Goal: Transaction & Acquisition: Purchase product/service

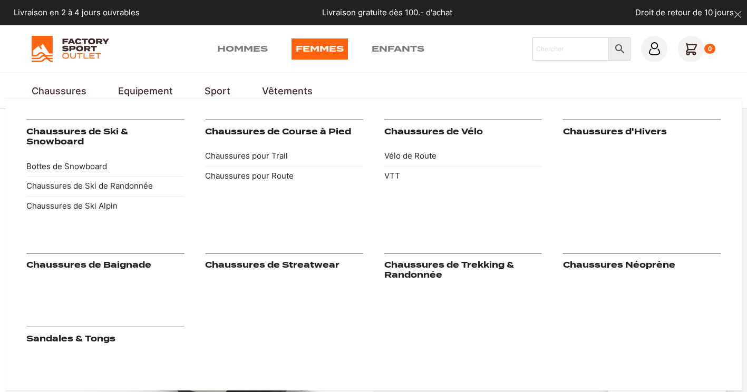
click at [61, 89] on link "Chaussures" at bounding box center [59, 91] width 55 height 14
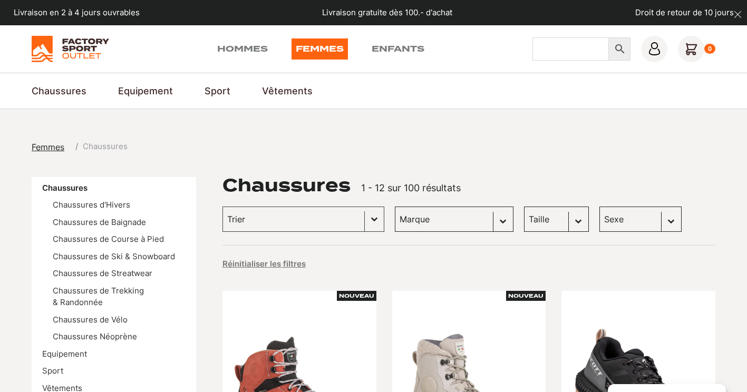
click at [576, 46] on input "Chercher" at bounding box center [571, 48] width 76 height 23
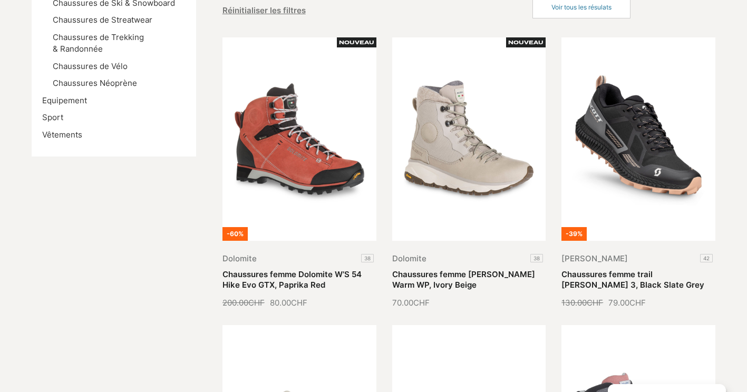
scroll to position [316, 0]
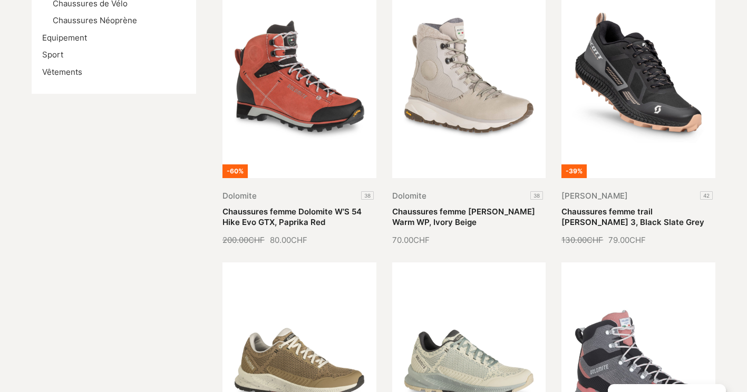
type input "dolomite"
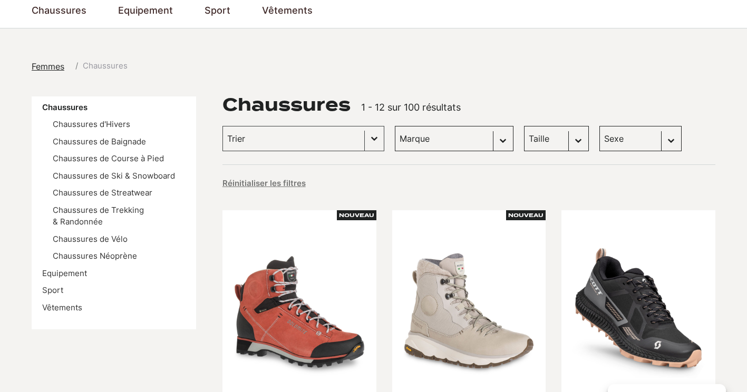
scroll to position [0, 0]
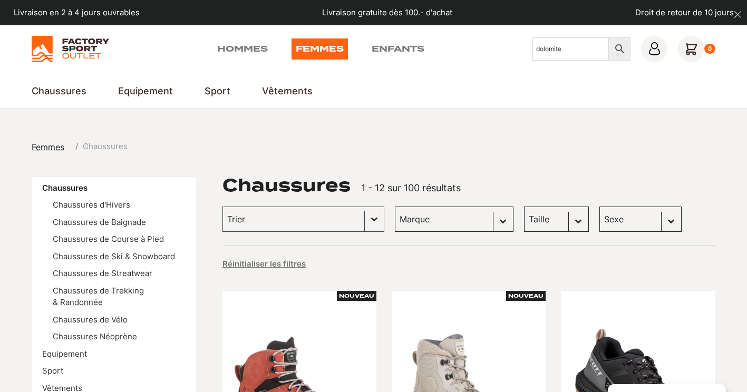
click at [485, 224] on select "Marque Scott (26) Kayland (18) Vans (17) Dolomite (14) Globe Skateboards (3) He…" at bounding box center [454, 219] width 119 height 25
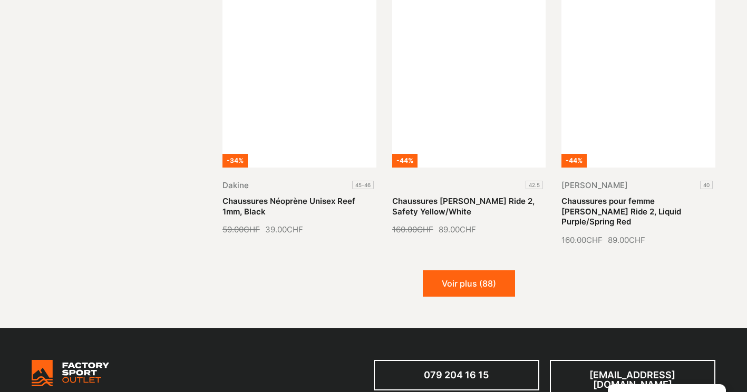
scroll to position [1213, 0]
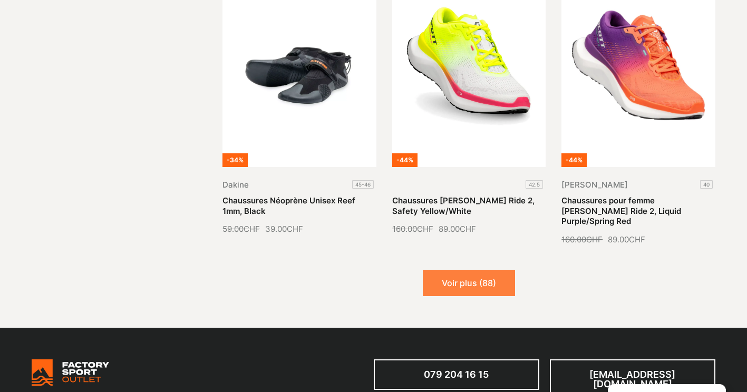
click at [467, 270] on button "Voir plus (88)" at bounding box center [469, 283] width 92 height 26
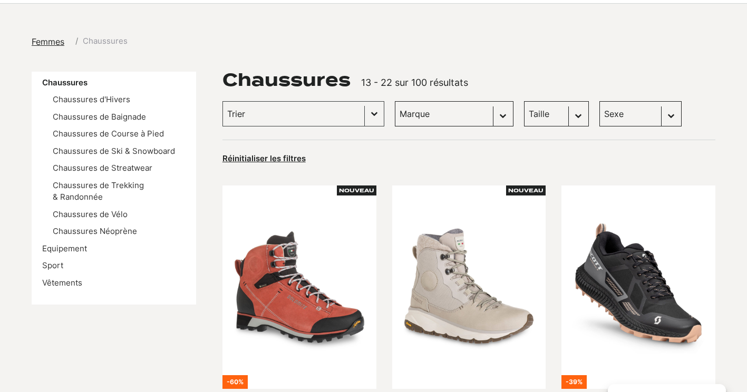
scroll to position [0, 0]
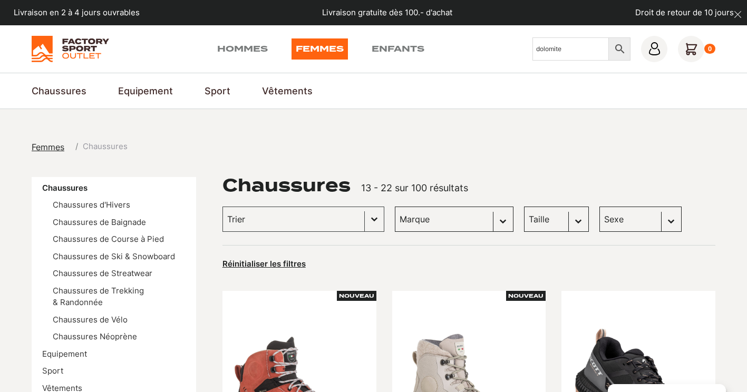
click at [484, 223] on select "Marque Scott (26) Kayland (18) Vans (17) Dolomite (14) Globe Skateboards (3) He…" at bounding box center [454, 219] width 119 height 25
select select "dolomite"
click at [395, 207] on select "Marque Scott (26) Kayland (18) Vans (17) Dolomite (14) Globe Skateboards (3) He…" at bounding box center [454, 219] width 119 height 25
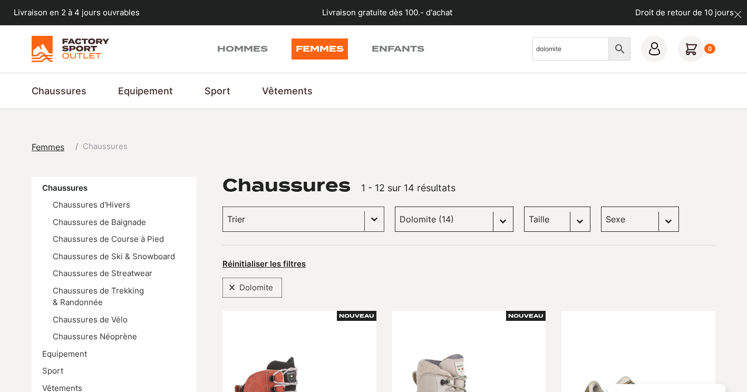
click at [654, 221] on select "Sexe Femmes (13) Hommes (1)" at bounding box center [640, 219] width 78 height 25
select select "hommes"
click at [601, 207] on select "Sexe Femmes (13) Hommes (1)" at bounding box center [640, 219] width 78 height 25
select select "hommes"
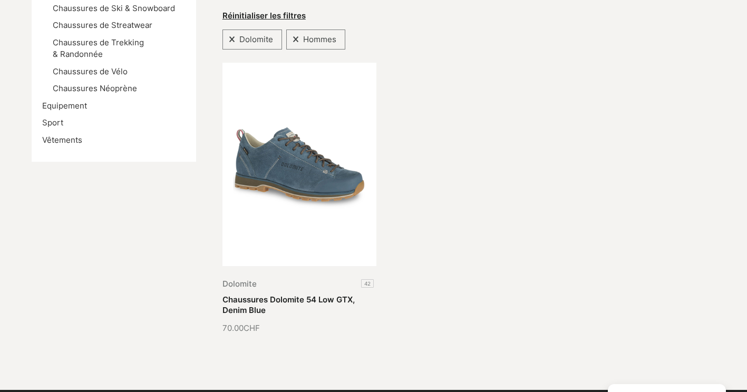
scroll to position [264, 0]
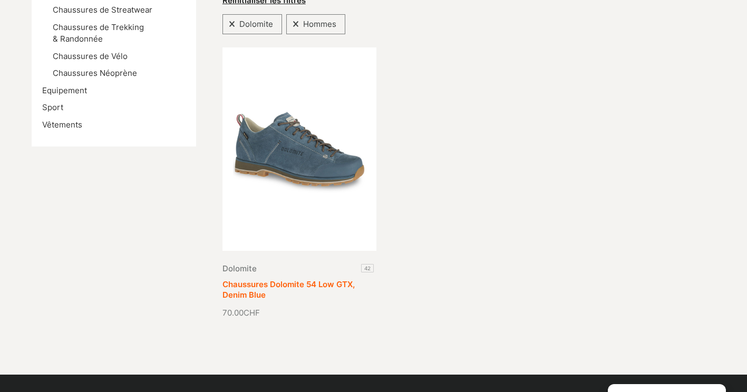
click at [318, 279] on link "Chaussures Dolomite 54 Low GTX, Denim Blue" at bounding box center [289, 289] width 132 height 21
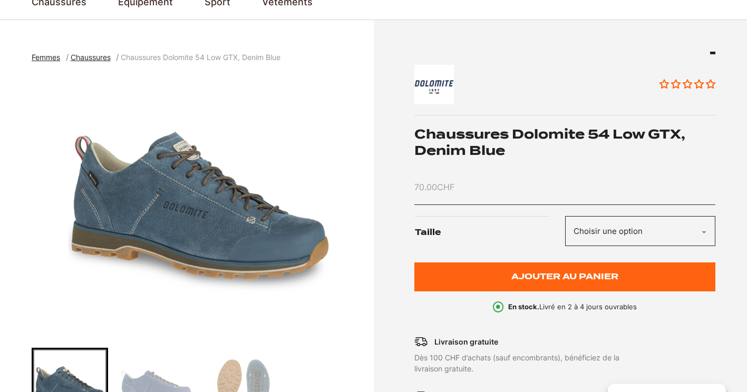
scroll to position [105, 0]
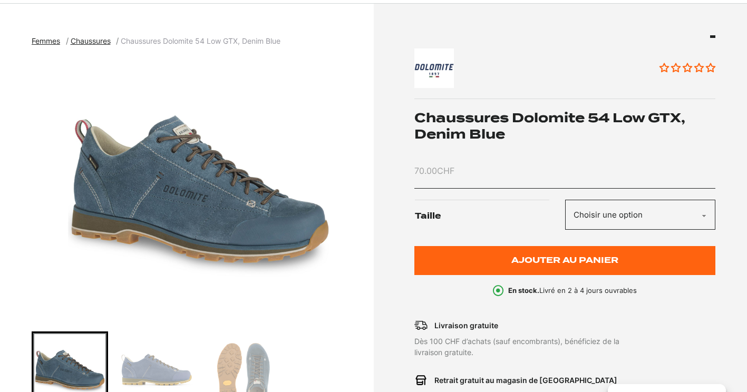
click at [702, 215] on select "Choisir une option 42" at bounding box center [640, 215] width 151 height 30
select select "42"
click at [565, 200] on select "Choisir une option 42" at bounding box center [640, 215] width 151 height 30
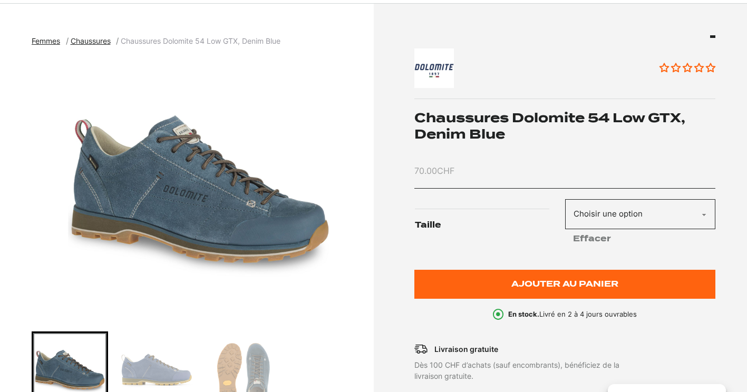
click at [154, 378] on img "Go to slide 2" at bounding box center [156, 369] width 73 height 73
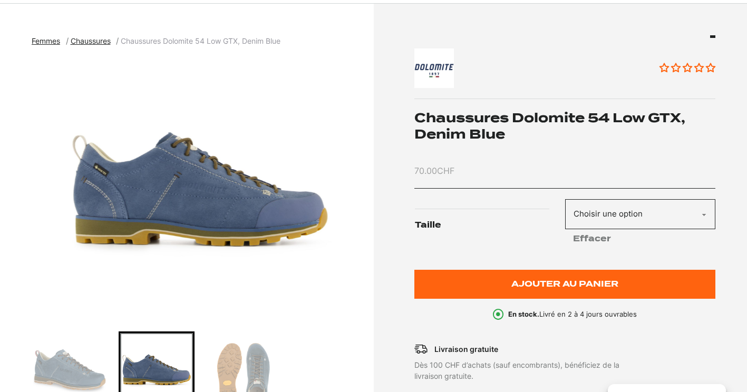
click at [709, 216] on select "Choisir une option 42" at bounding box center [640, 214] width 151 height 30
